Goal: Transaction & Acquisition: Purchase product/service

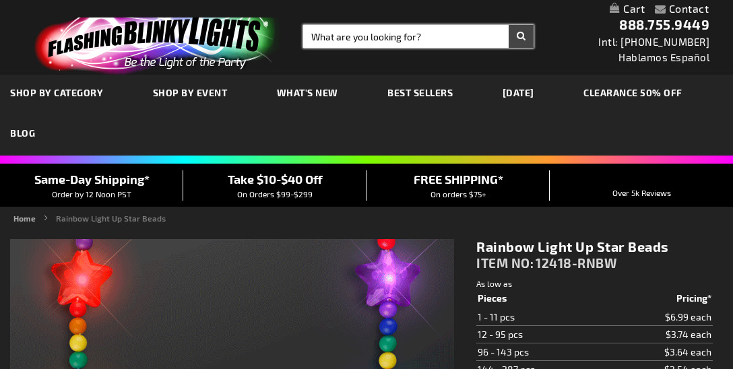
click at [406, 45] on input "Search" at bounding box center [418, 36] width 230 height 23
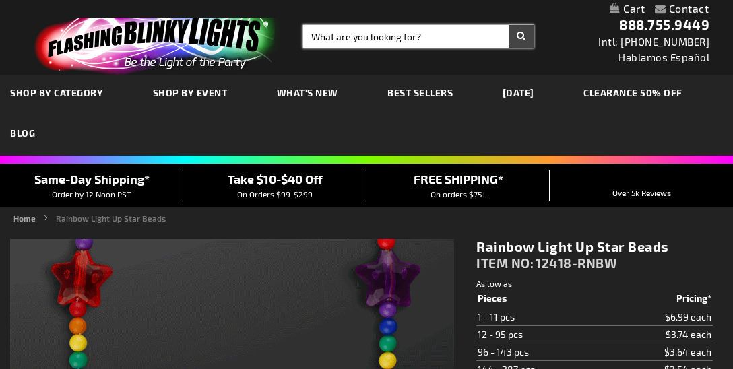
type input "5659"
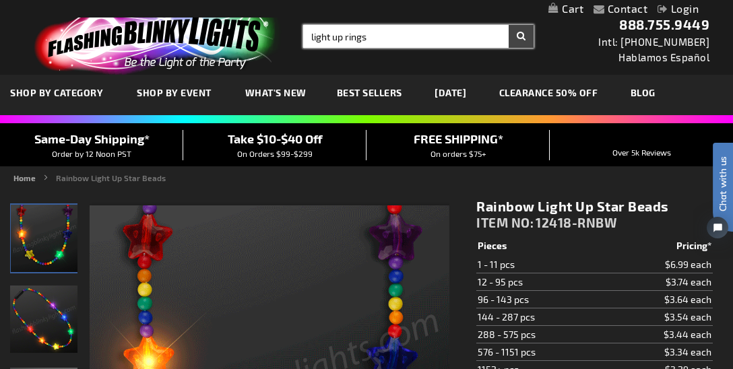
type input "light up rings"
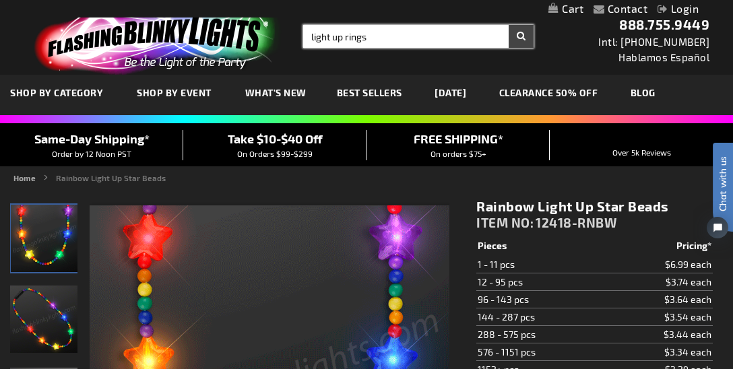
click at [509, 25] on button "Search" at bounding box center [521, 36] width 25 height 23
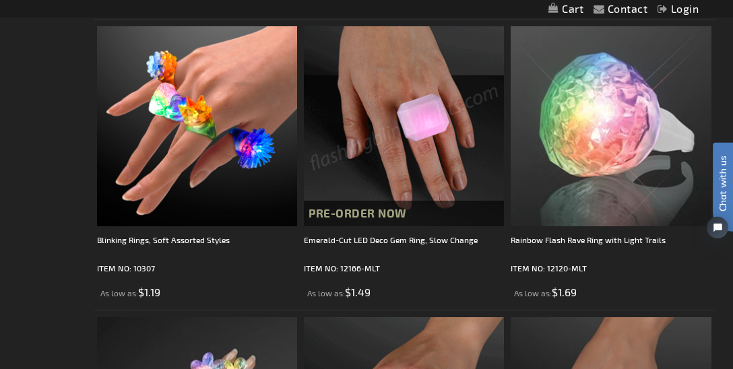
scroll to position [813, 0]
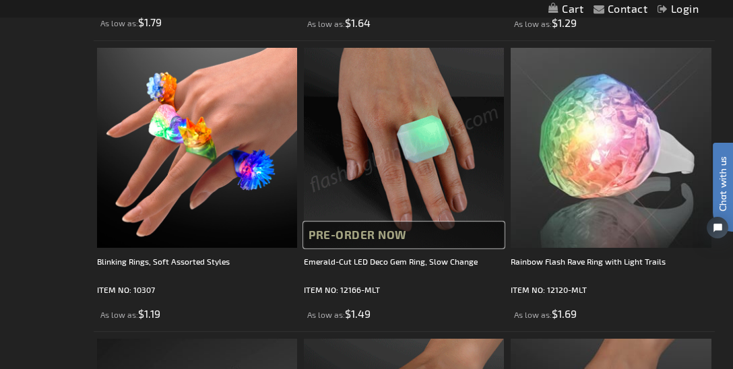
click at [385, 232] on span "Pre-Order Now" at bounding box center [358, 234] width 98 height 13
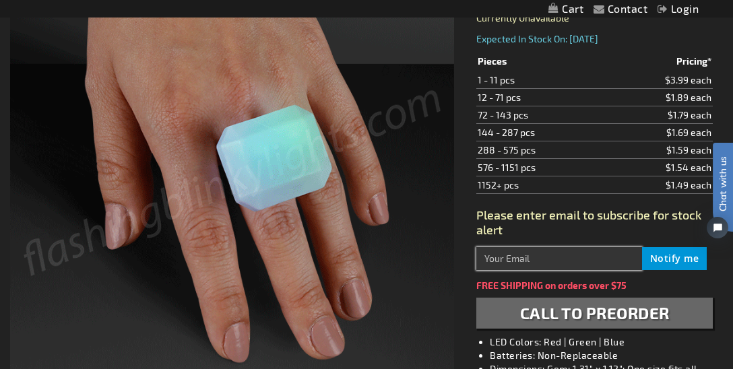
click at [571, 257] on input "text" at bounding box center [559, 258] width 166 height 23
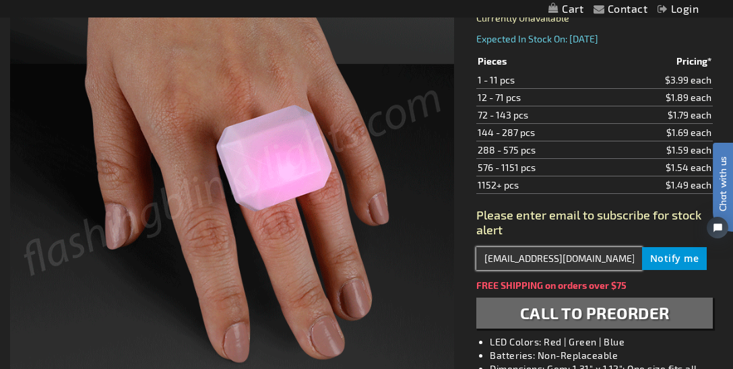
type input "efaeder@allstars.org"
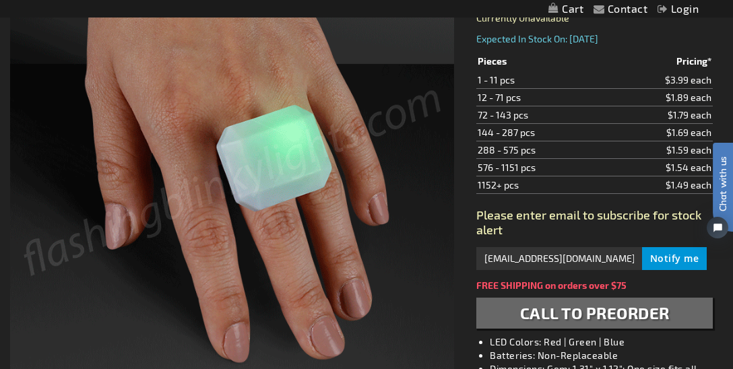
click at [682, 250] on button "Notify me" at bounding box center [674, 258] width 65 height 23
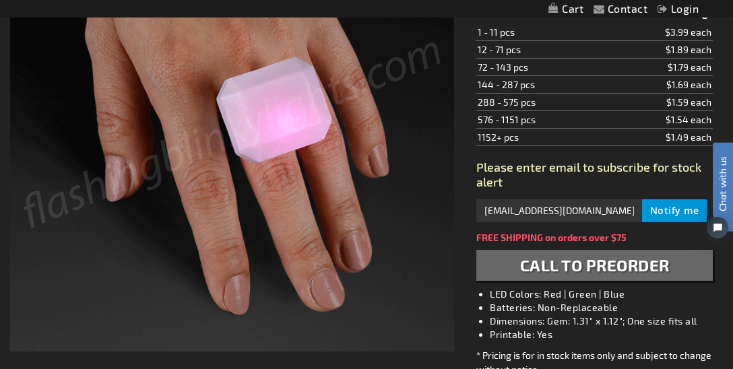
scroll to position [316, 0]
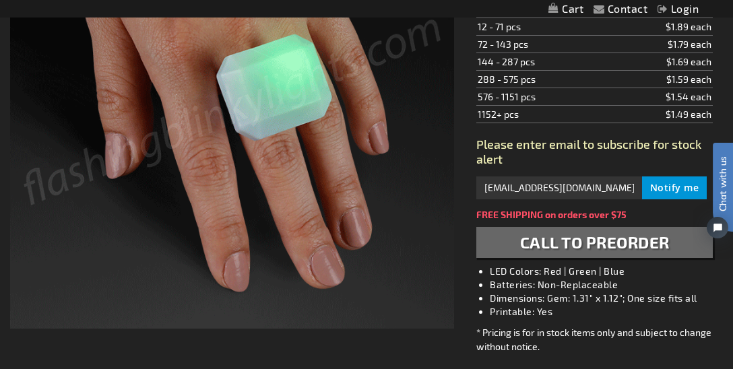
click at [676, 183] on span "Notify me" at bounding box center [674, 187] width 49 height 13
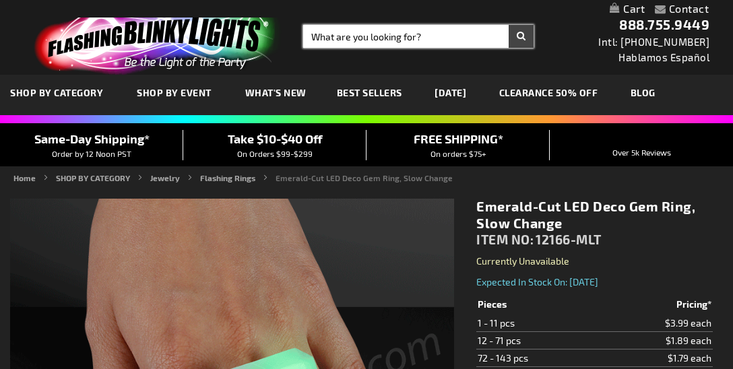
click at [362, 39] on input "Search" at bounding box center [418, 36] width 230 height 23
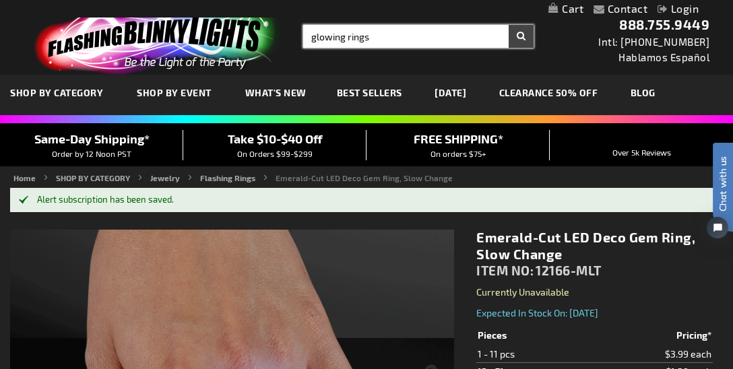
type input "glowing rings"
click at [509, 25] on button "Search" at bounding box center [521, 36] width 25 height 23
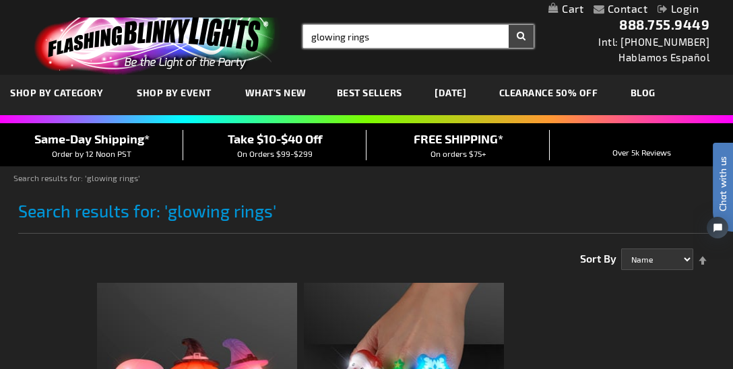
drag, startPoint x: 370, startPoint y: 36, endPoint x: 276, endPoint y: 36, distance: 94.3
click at [303, 36] on input "glowing rings" at bounding box center [418, 36] width 230 height 23
type input "k"
type input "light up rings"
click at [509, 25] on button "Search" at bounding box center [521, 36] width 25 height 23
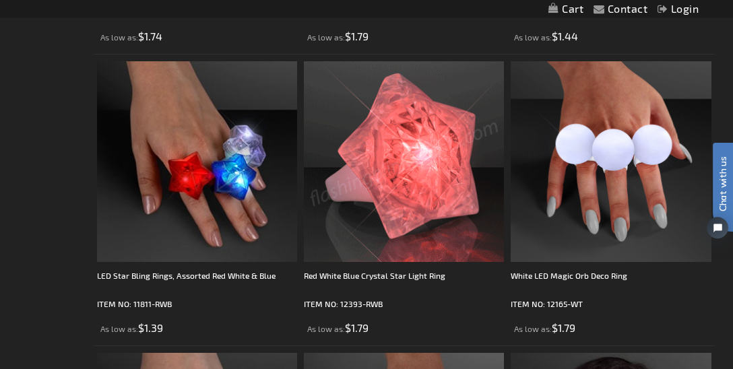
scroll to position [1453, 0]
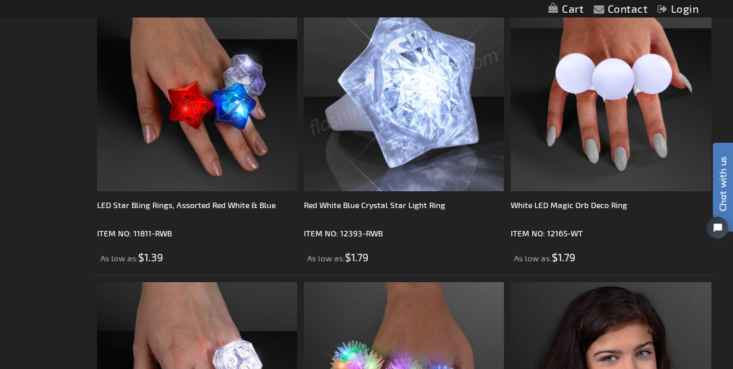
click at [418, 159] on img at bounding box center [404, 91] width 200 height 200
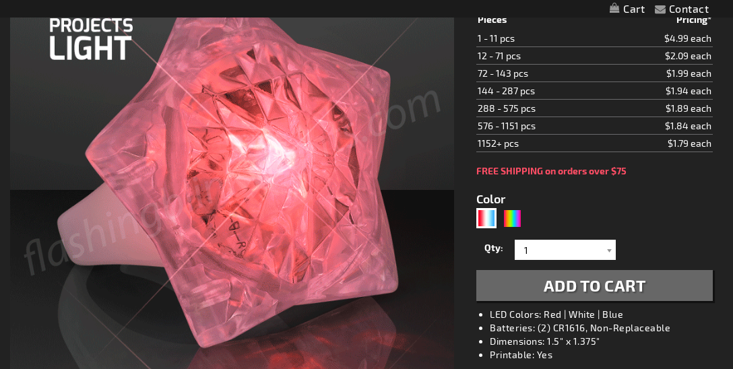
click at [374, 222] on img at bounding box center [232, 178] width 444 height 444
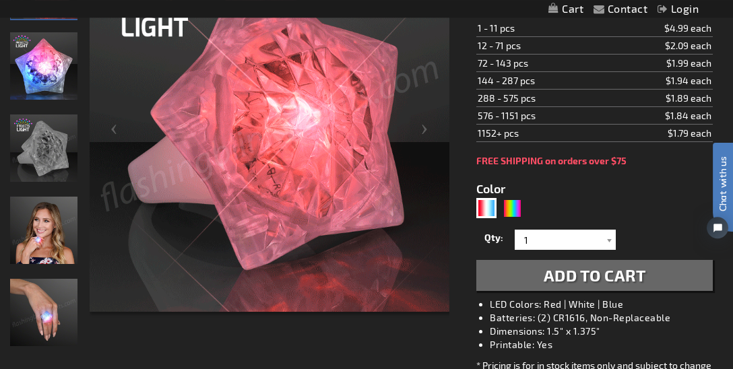
scroll to position [245, 0]
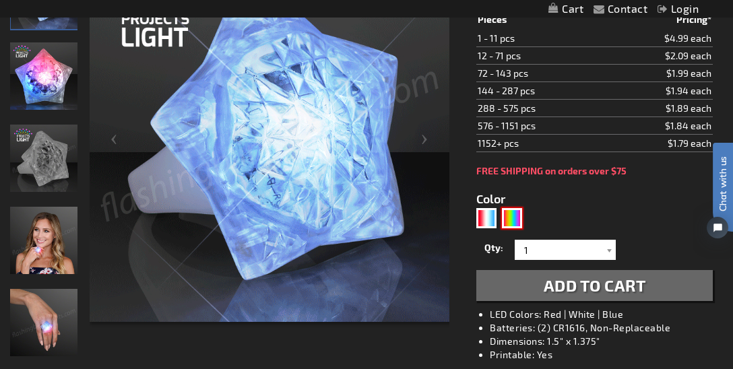
click at [509, 210] on div "Multicolor" at bounding box center [512, 218] width 20 height 20
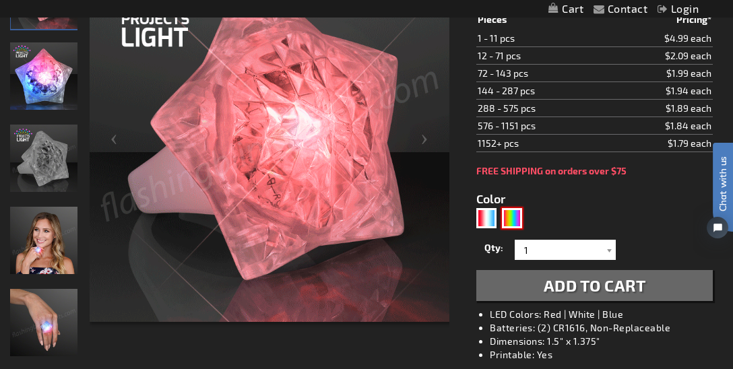
type input "5659"
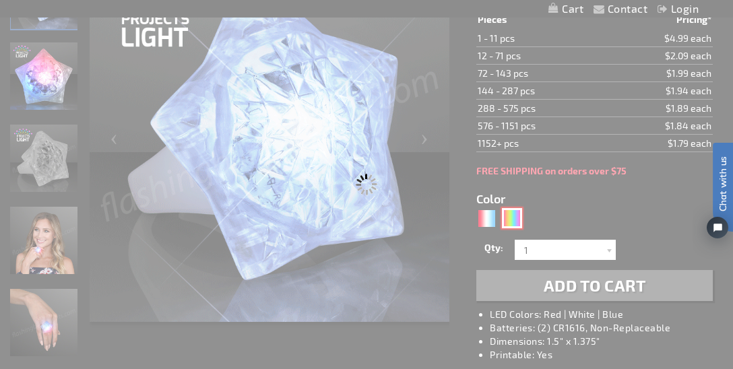
type input "12393-SLOW"
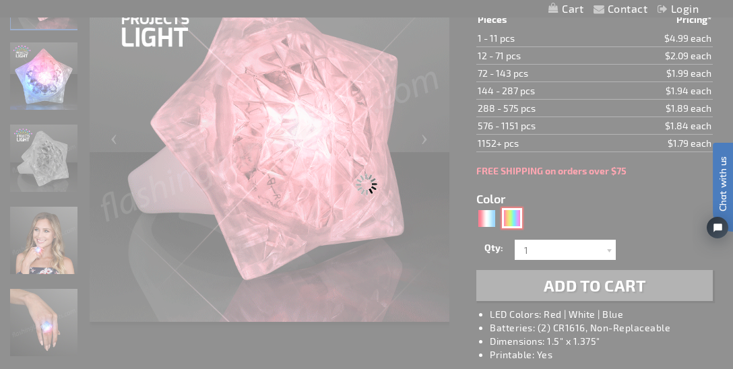
type input "Customize - Aurora Lights Crystal Star Ring - ITEM NO: 12393-SLOW"
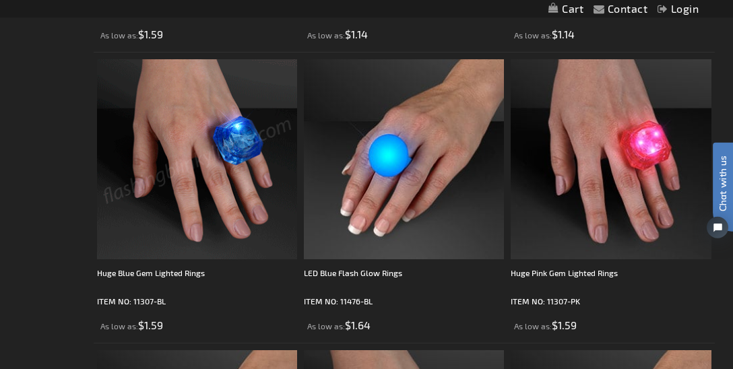
scroll to position [1982, 0]
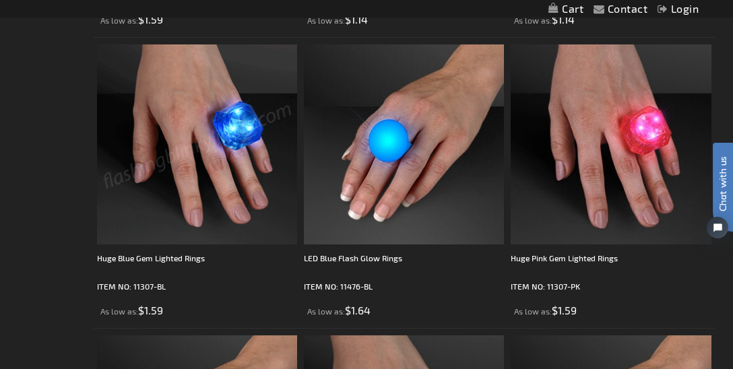
click at [235, 220] on img at bounding box center [197, 144] width 200 height 200
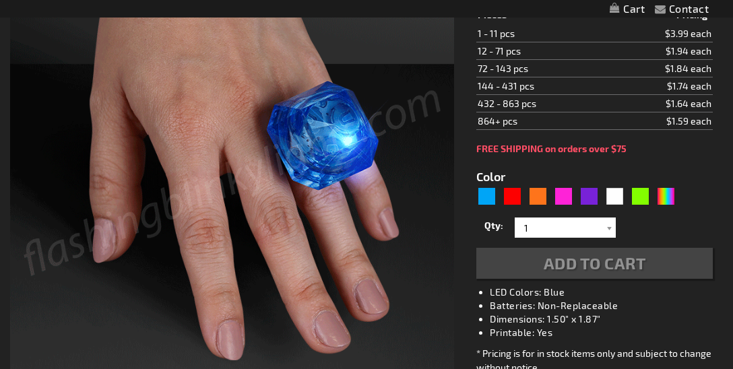
type input "5629"
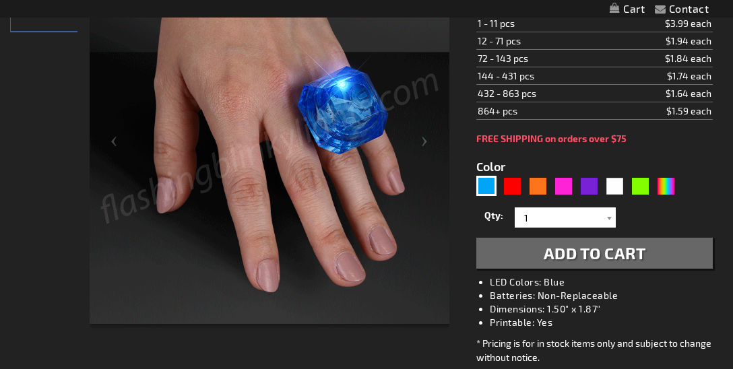
scroll to position [245, 0]
